Goal: Navigation & Orientation: Understand site structure

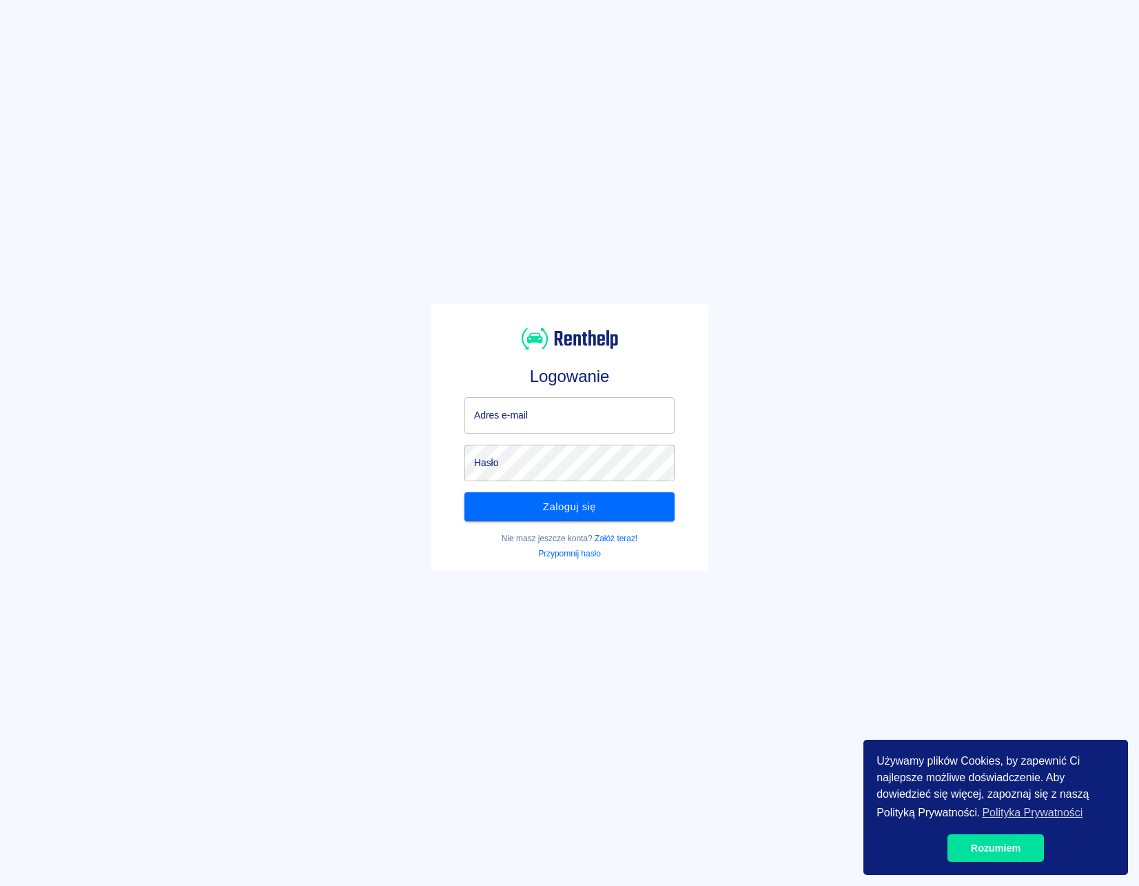
click at [522, 416] on input "Adres e-mail" at bounding box center [570, 415] width 210 height 37
type input "[EMAIL_ADDRESS][DOMAIN_NAME]"
click button "Zaloguj się" at bounding box center [570, 506] width 210 height 29
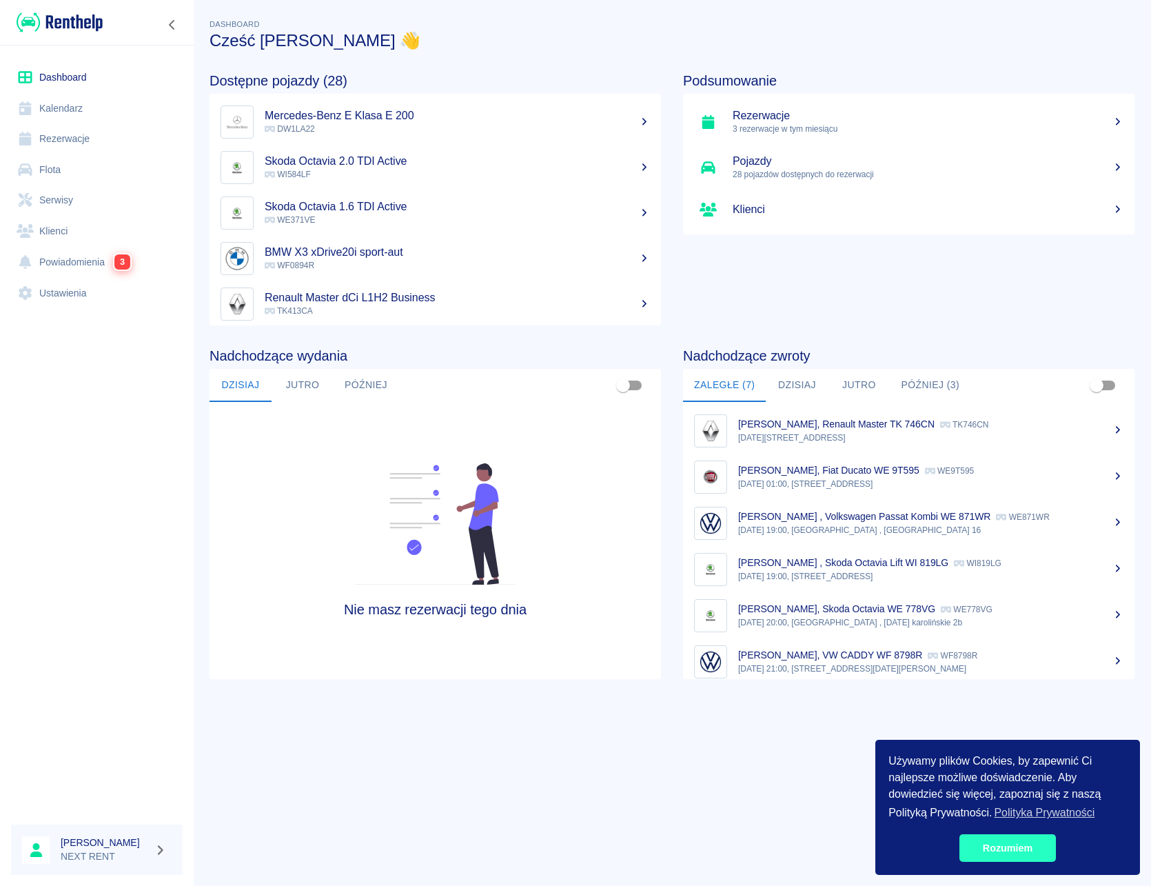
click at [1012, 848] on link "Rozumiem" at bounding box center [1007, 848] width 96 height 28
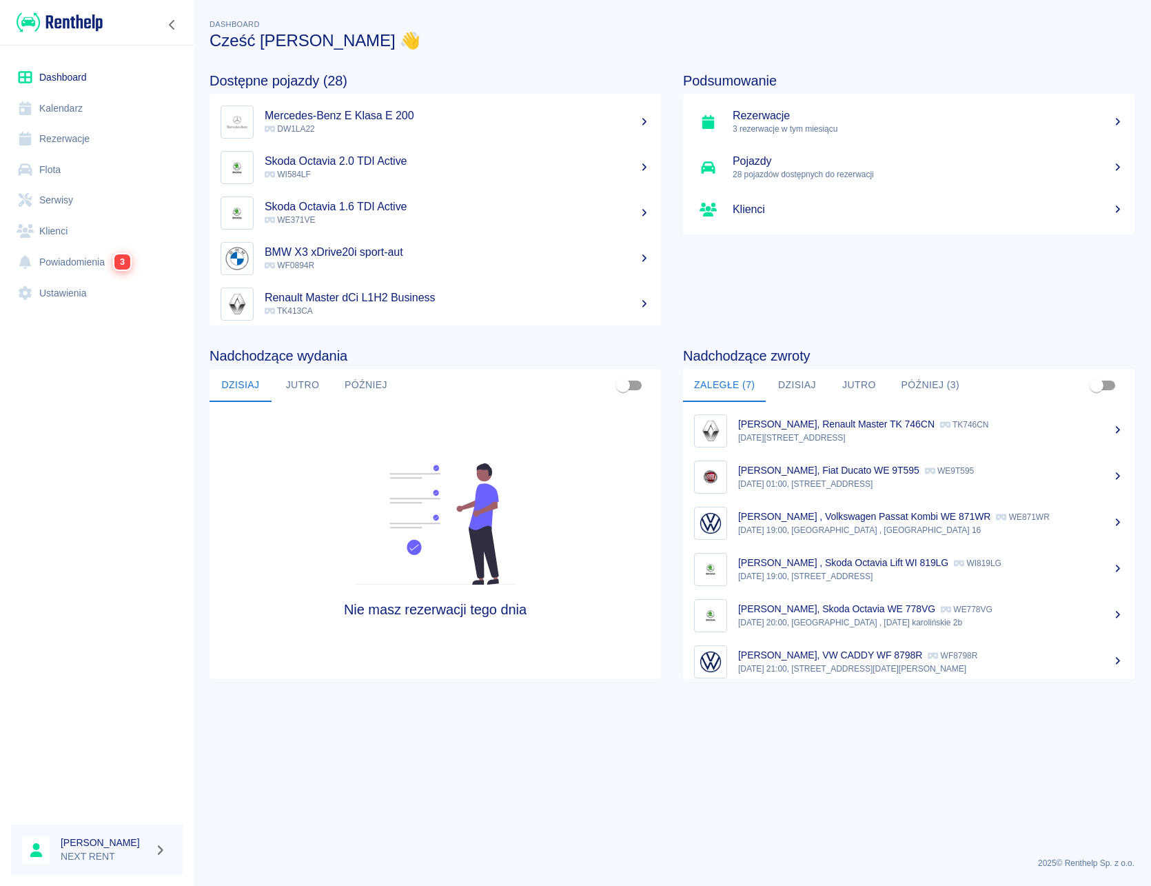
click at [71, 139] on link "Rezerwacje" at bounding box center [97, 138] width 172 height 31
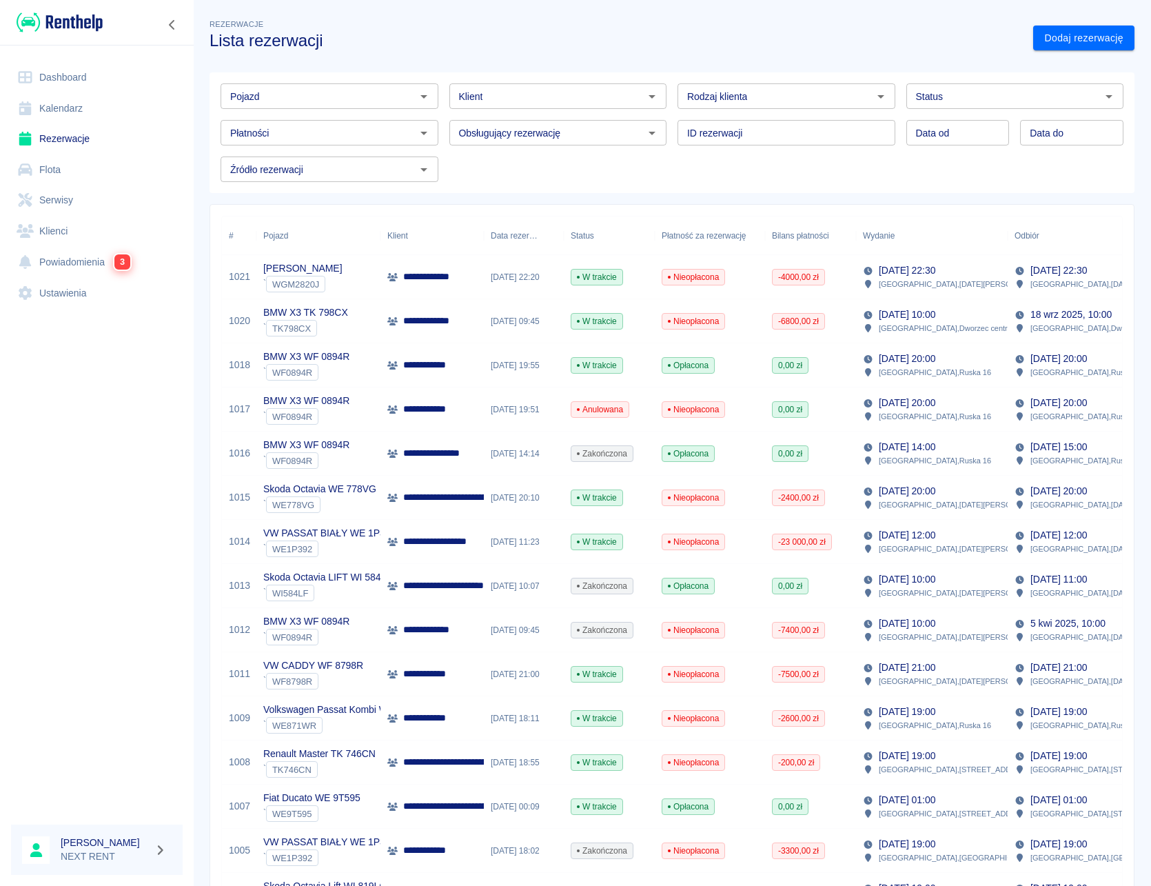
click at [72, 198] on link "Serwisy" at bounding box center [97, 200] width 172 height 31
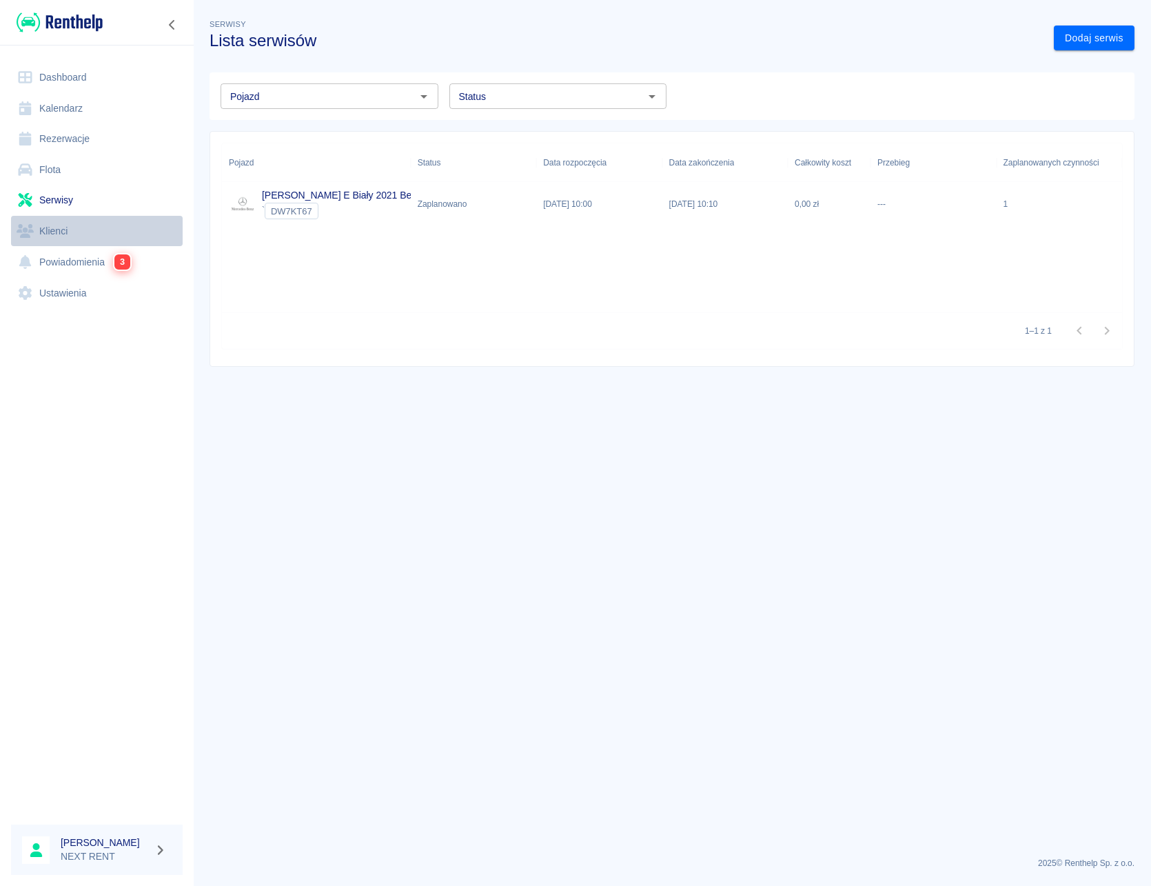
click at [74, 232] on link "Klienci" at bounding box center [97, 231] width 172 height 31
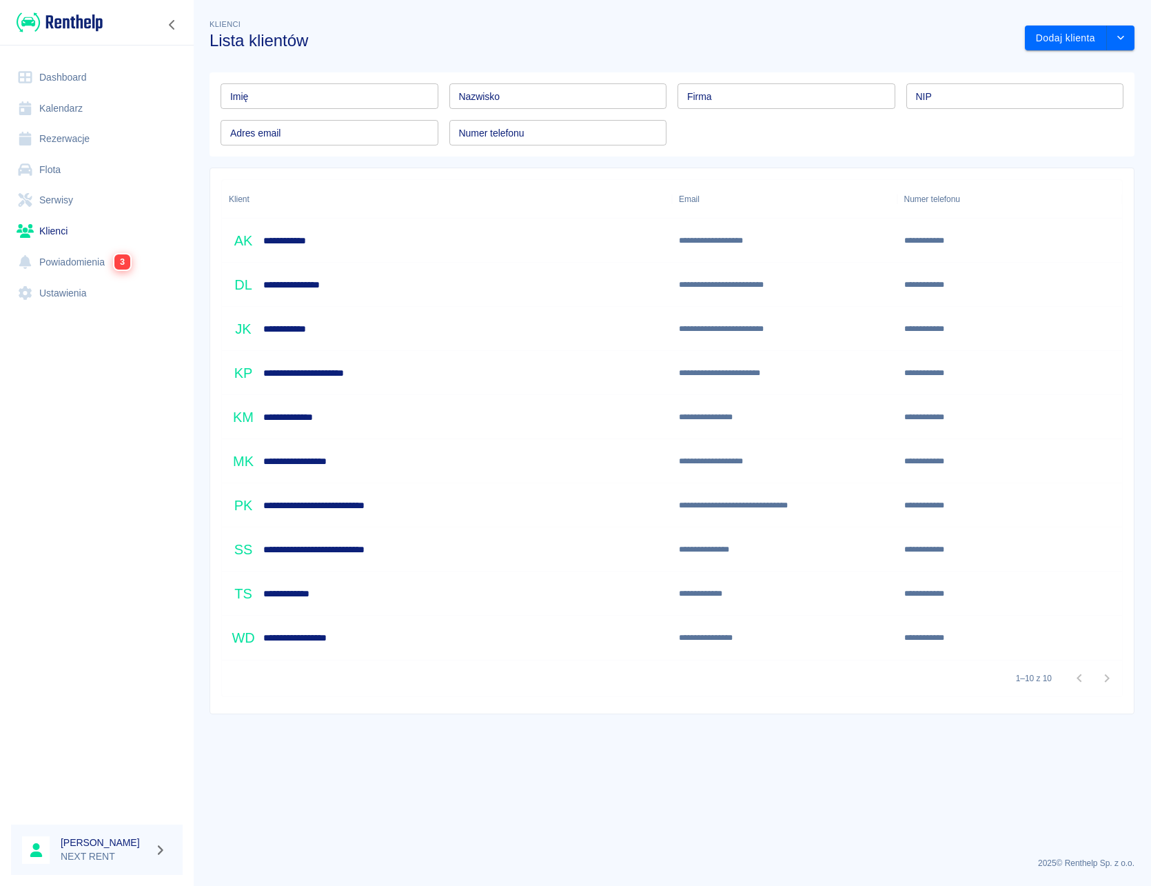
click at [74, 74] on link "Dashboard" at bounding box center [97, 77] width 172 height 31
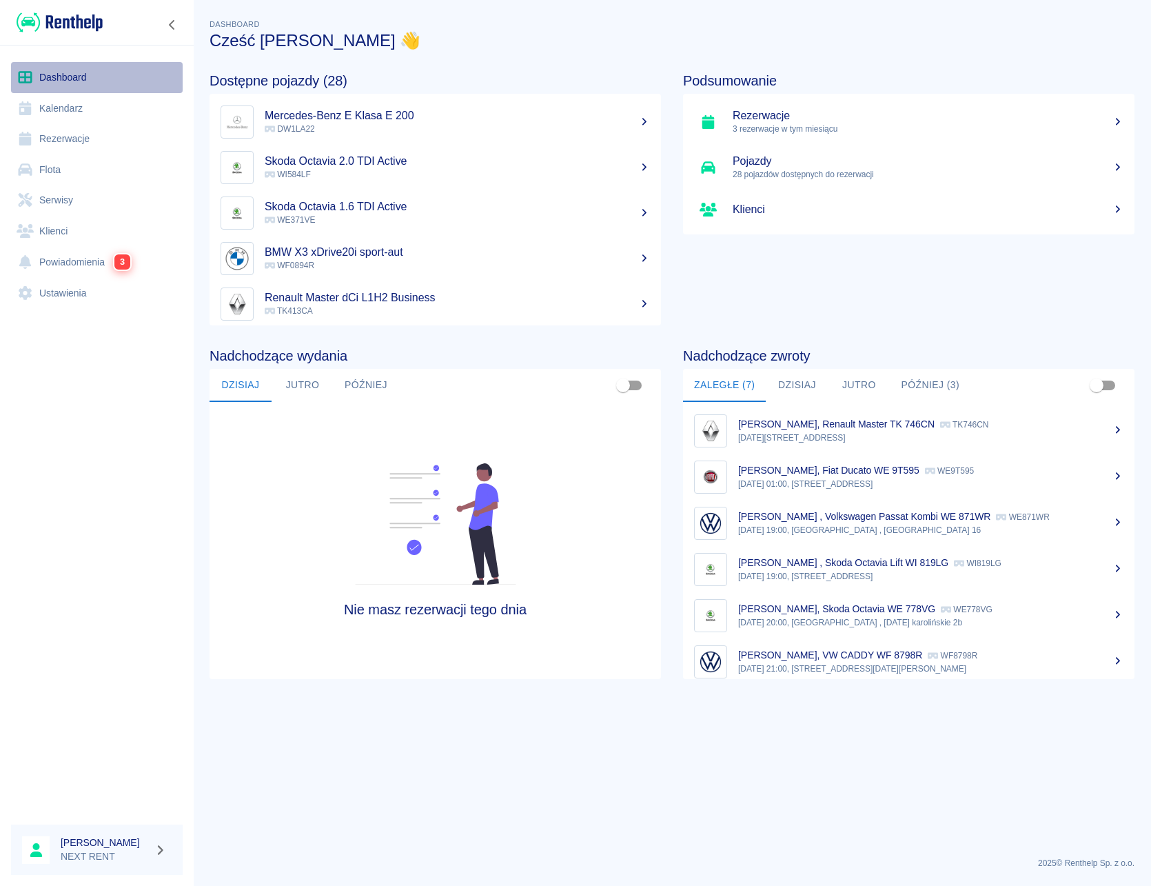
click at [80, 79] on link "Dashboard" at bounding box center [97, 77] width 172 height 31
